Goal: Task Accomplishment & Management: Manage account settings

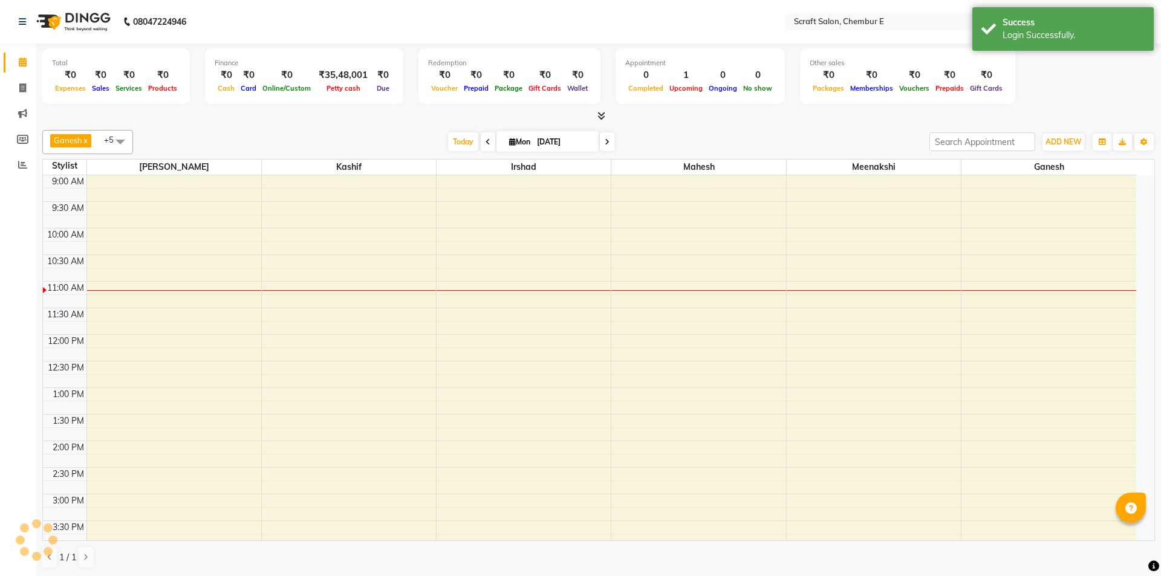
select select "en"
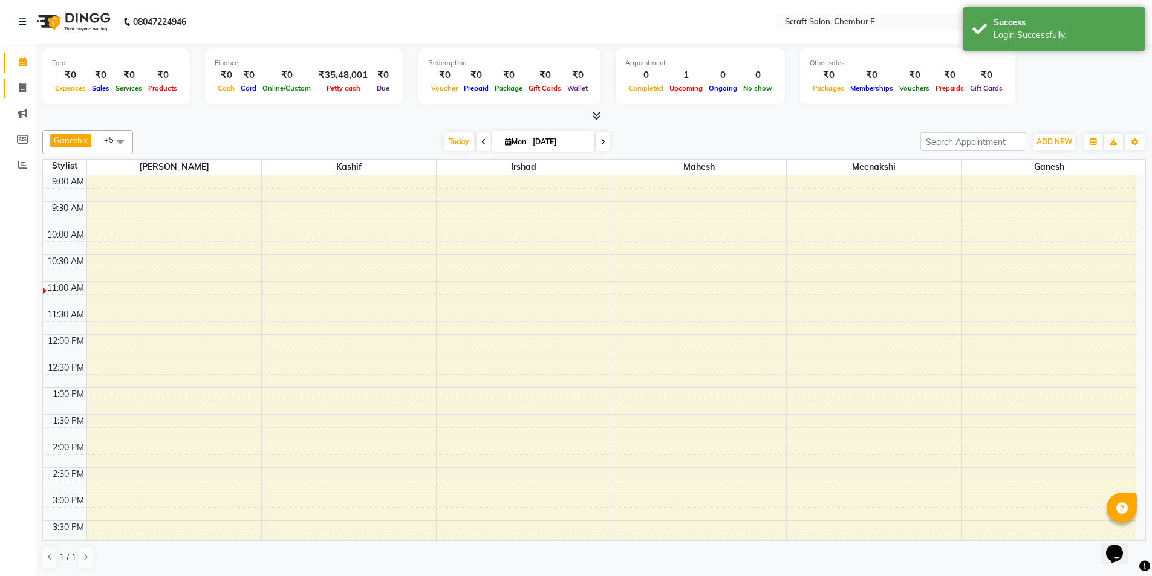
click at [23, 82] on span at bounding box center [22, 89] width 21 height 14
select select "3922"
select select "service"
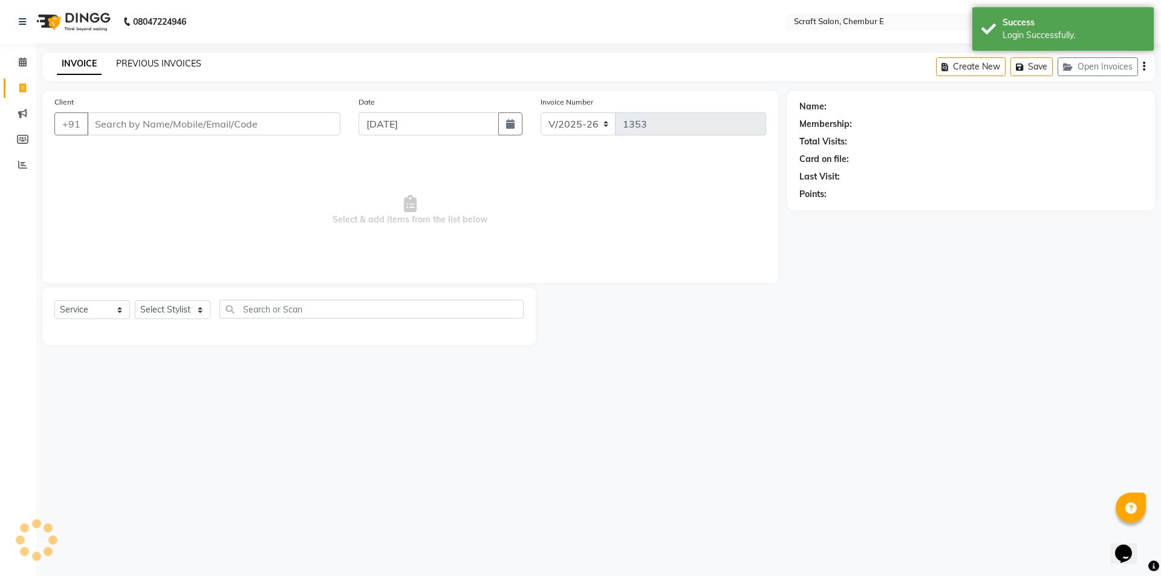
click at [145, 60] on link "PREVIOUS INVOICES" at bounding box center [158, 63] width 85 height 11
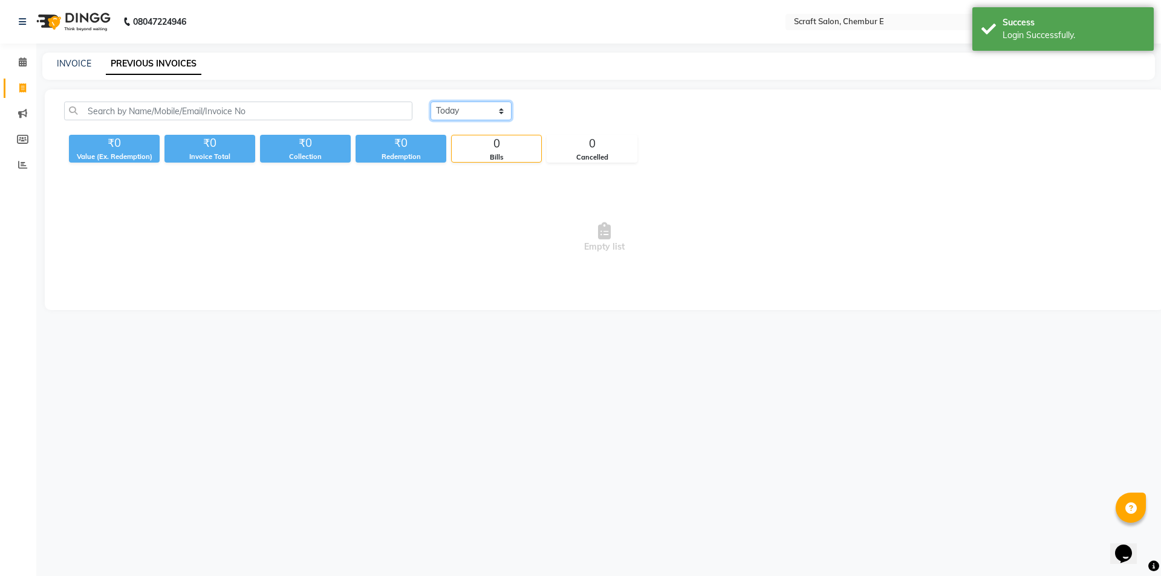
drag, startPoint x: 470, startPoint y: 108, endPoint x: 466, endPoint y: 114, distance: 7.4
click at [470, 109] on select "Today Yesterday Custom Range" at bounding box center [471, 111] width 81 height 19
select select "yesterday"
click at [431, 102] on select "Today Yesterday Custom Range" at bounding box center [471, 111] width 81 height 19
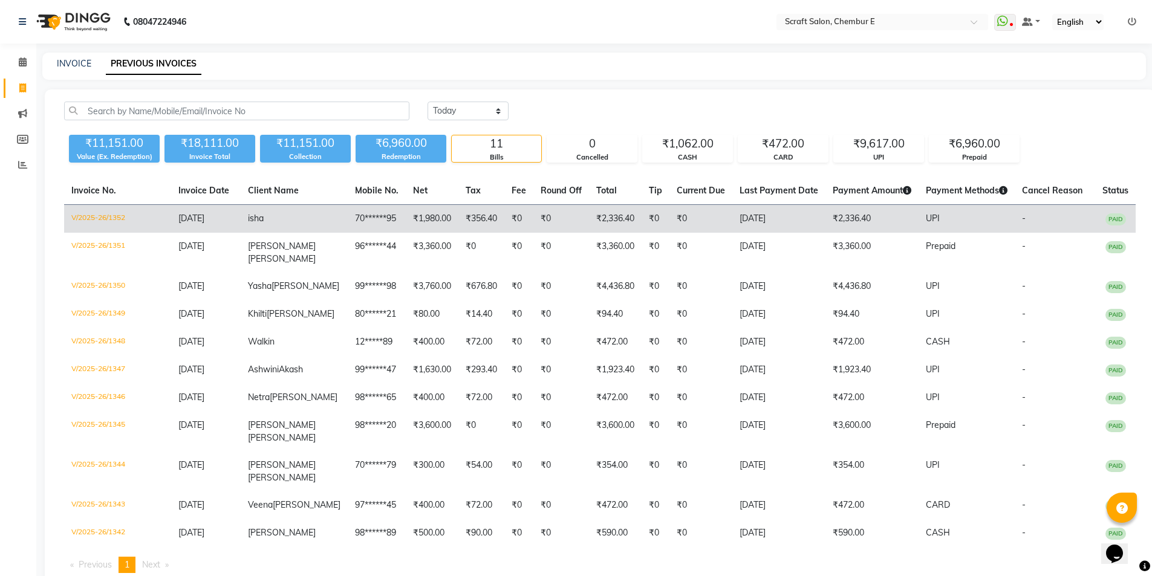
click at [348, 219] on td "70******95" at bounding box center [377, 219] width 58 height 28
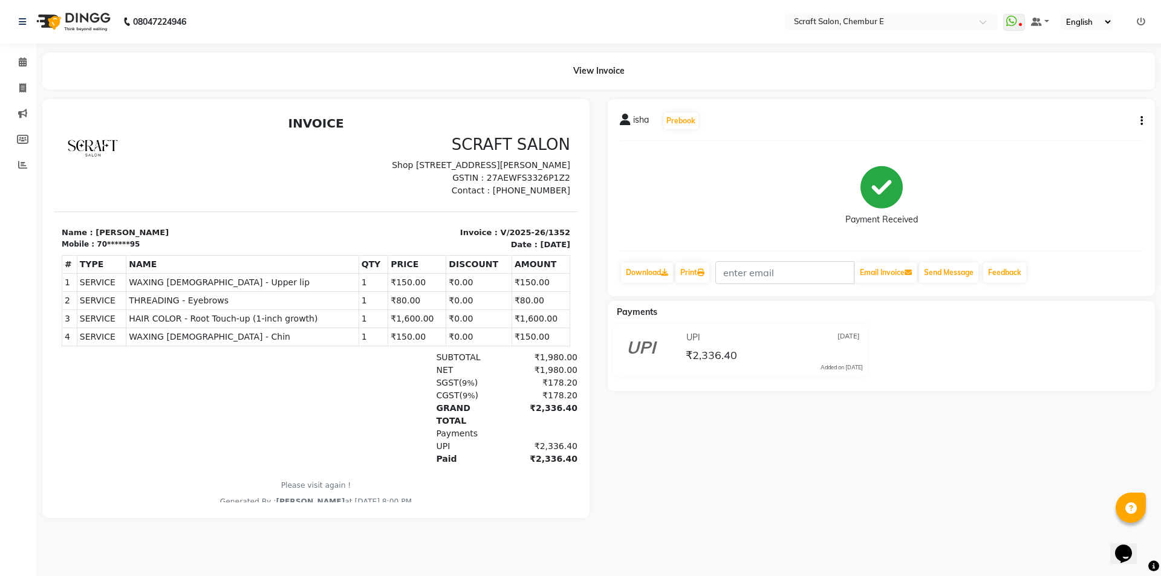
click at [1144, 121] on div "isha Prebook Payment Received Download Print Email Invoice Send Message Feedback" at bounding box center [881, 197] width 547 height 197
click at [1141, 122] on icon "button" at bounding box center [1142, 121] width 2 height 1
click at [1088, 128] on div "Edit Item Staff" at bounding box center [1081, 128] width 83 height 15
select select
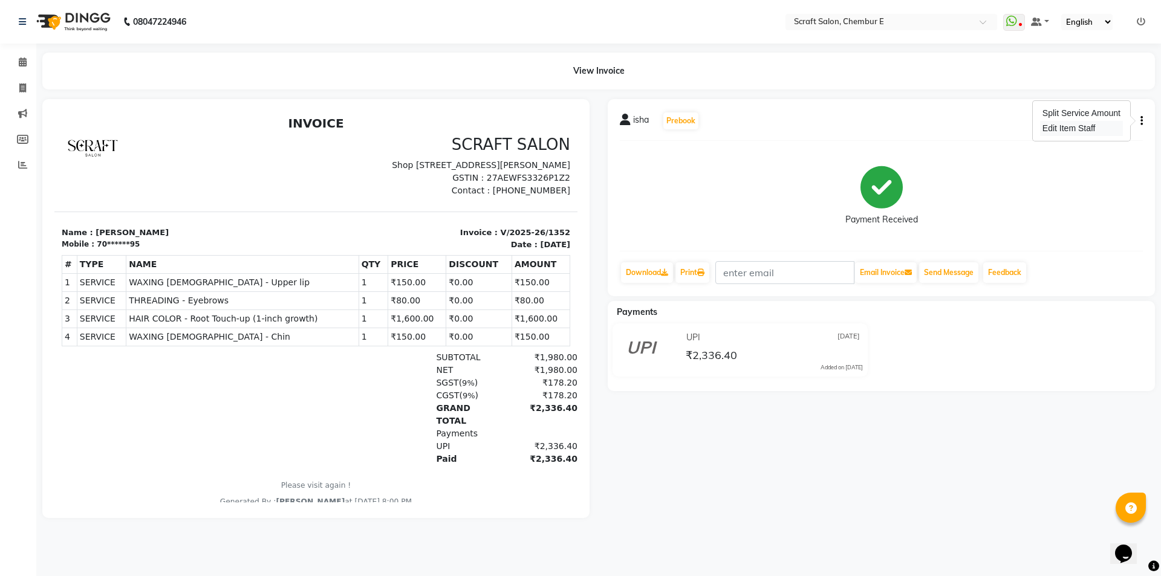
select select
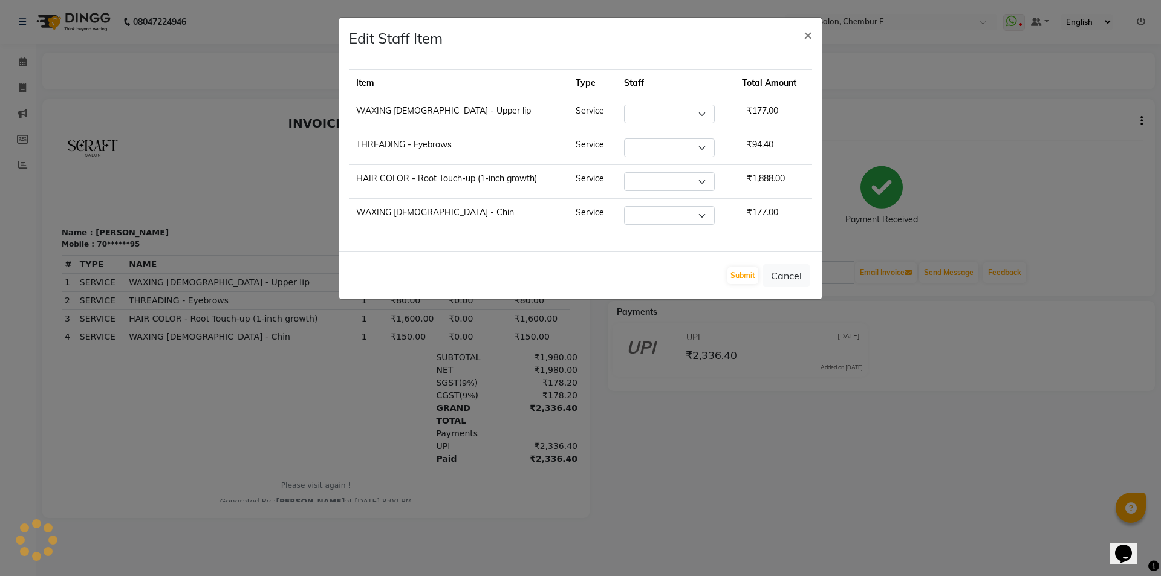
select select "19818"
select select "24787"
select select "19818"
click at [807, 34] on span "×" at bounding box center [808, 34] width 8 height 18
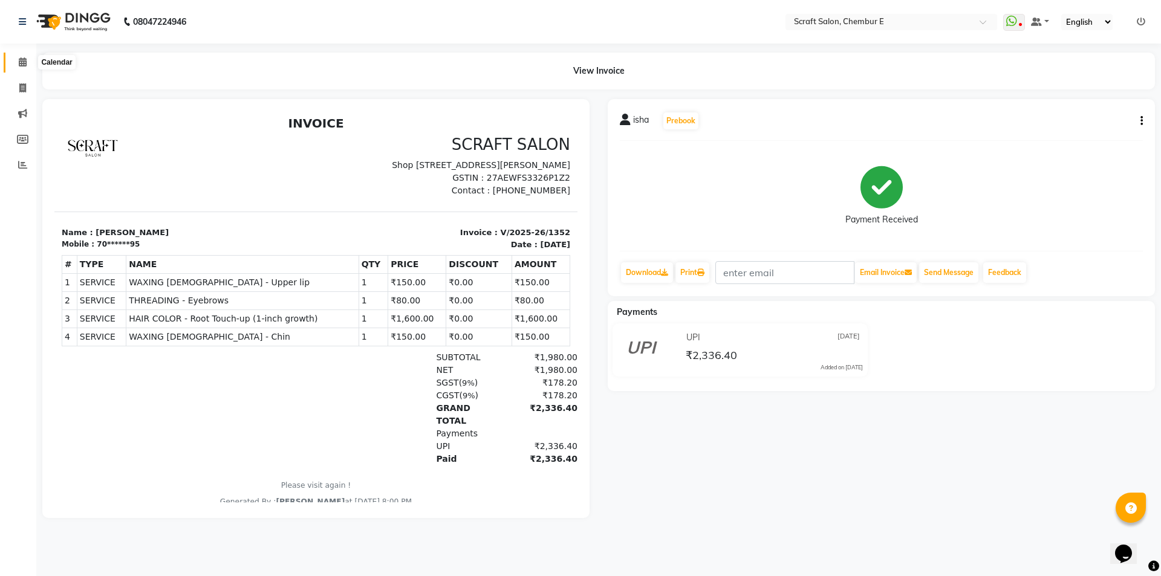
click at [19, 57] on icon at bounding box center [23, 61] width 8 height 9
